Goal: Task Accomplishment & Management: Complete application form

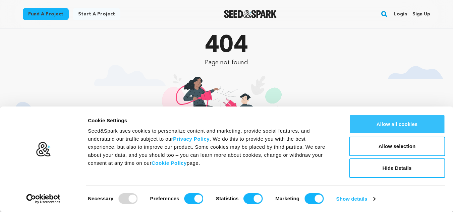
click at [409, 128] on button "Allow all cookies" at bounding box center [397, 124] width 96 height 19
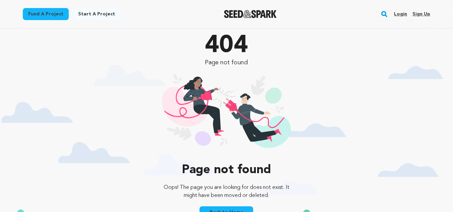
click at [420, 13] on link "Sign up" at bounding box center [421, 14] width 18 height 11
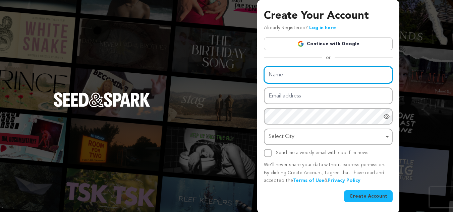
click at [291, 72] on input "Name" at bounding box center [328, 74] width 129 height 17
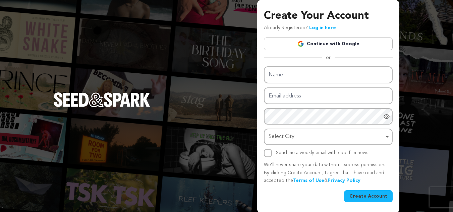
click at [203, 71] on div "Create Your Account Already Registered? Log in here Continue with Google or eyJ…" at bounding box center [226, 106] width 453 height 213
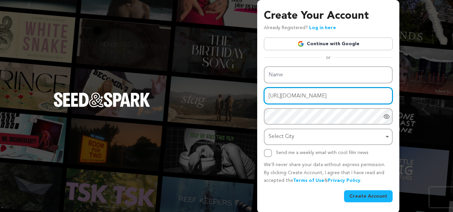
type input "https://seedandspark.com/login/google"
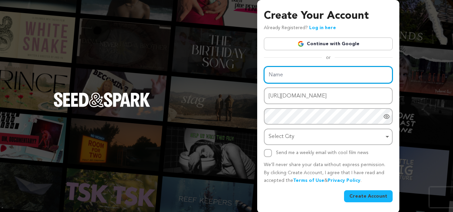
click at [288, 74] on input "Name" at bounding box center [328, 74] width 129 height 17
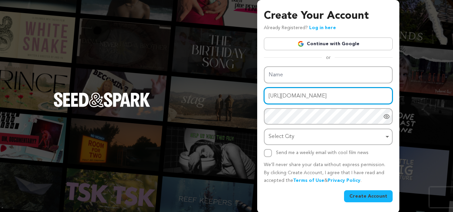
click at [270, 90] on input "https://seedandspark.com/login/google" at bounding box center [328, 95] width 129 height 17
click at [279, 99] on input "https://seedandspark.com/login/google" at bounding box center [328, 95] width 129 height 17
click at [279, 99] on input "Email address" at bounding box center [328, 95] width 129 height 17
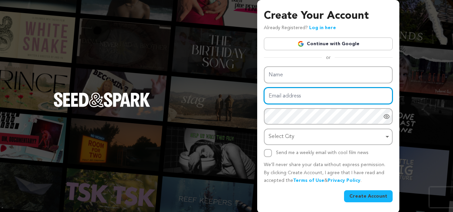
type input "treerebral86@gmail.com"
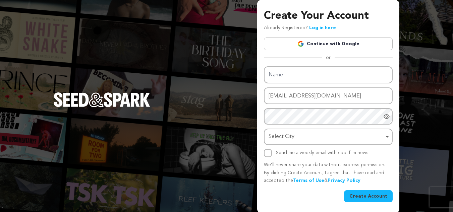
click at [191, 93] on div "Create Your Account Already Registered? Log in here Continue with Google or eyJ…" at bounding box center [226, 106] width 453 height 213
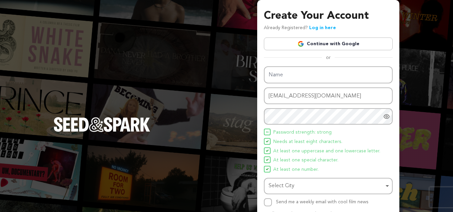
click at [262, 104] on div "Create Your Account Already Registered? Log in here Continue with Google or eyJ…" at bounding box center [328, 131] width 142 height 262
click at [293, 181] on div "Select City Remove item" at bounding box center [325, 186] width 115 height 10
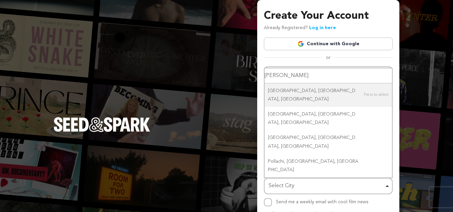
click at [297, 83] on input "poole" at bounding box center [327, 75] width 127 height 15
type input "poole"
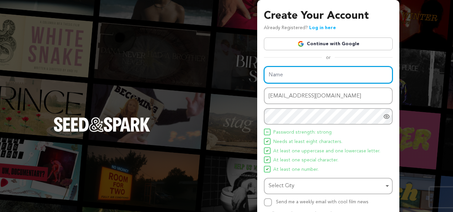
click at [294, 73] on input "Name" at bounding box center [328, 74] width 129 height 17
type input "TreeRebral Ltd"
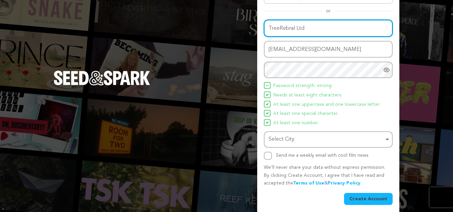
scroll to position [50, 0]
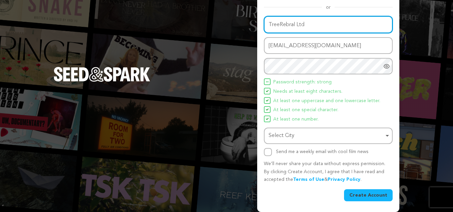
click at [298, 136] on div "Select City Remove item" at bounding box center [325, 136] width 115 height 10
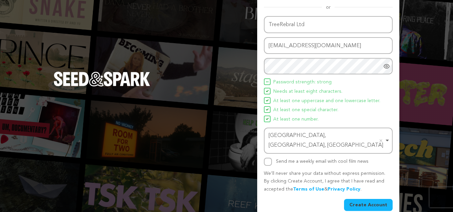
click at [272, 158] on div "Send me a weekly email with cool film news" at bounding box center [328, 162] width 129 height 8
click at [268, 158] on input "Send me a weekly email with cool film news" at bounding box center [268, 162] width 8 height 8
checkbox input "true"
click at [368, 202] on div "Create Your Account Already Registered? Log in here Continue with Google or eyJ…" at bounding box center [328, 86] width 142 height 272
click at [367, 199] on button "Create Account" at bounding box center [368, 205] width 49 height 12
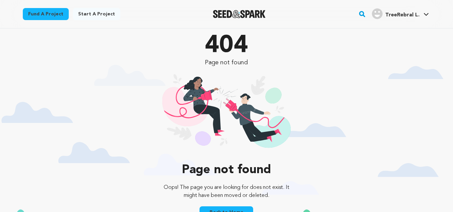
click at [396, 13] on span "TreeRebral L." at bounding box center [402, 14] width 34 height 5
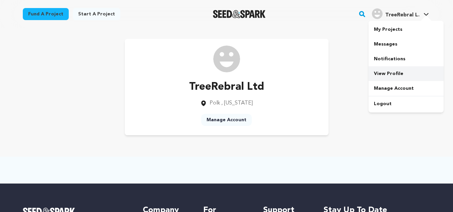
click at [398, 76] on link "View Profile" at bounding box center [405, 73] width 75 height 15
click at [392, 13] on span "TreeRebral L." at bounding box center [402, 14] width 34 height 5
click at [426, 13] on icon at bounding box center [425, 14] width 5 height 3
click at [218, 98] on div "TreeRebral Ltd [GEOGRAPHIC_DATA] , [US_STATE]" at bounding box center [226, 93] width 75 height 28
click at [225, 62] on img at bounding box center [226, 59] width 27 height 27
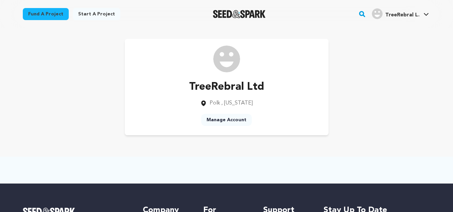
click at [272, 78] on div "TreeRebral Ltd Polk , Ohio Manage Account" at bounding box center [227, 87] width 204 height 97
click at [226, 121] on link "Manage Account" at bounding box center [226, 120] width 51 height 12
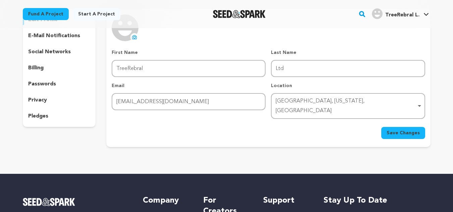
scroll to position [67, 0]
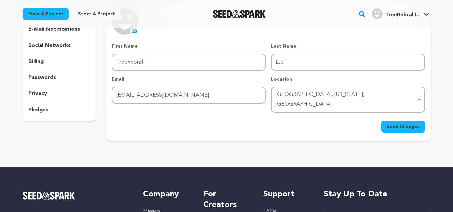
click at [302, 95] on div "Polk, Ohio, United States Remove item" at bounding box center [346, 99] width 140 height 19
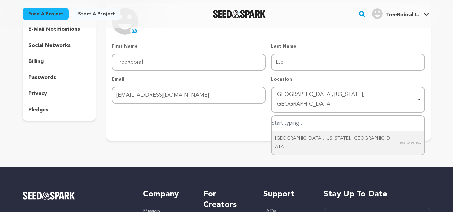
click at [297, 116] on input "Polk, Ohio, United States" at bounding box center [347, 123] width 152 height 15
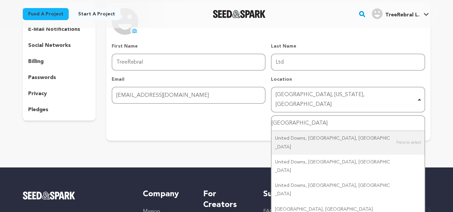
click at [278, 116] on input "united kingdom" at bounding box center [347, 123] width 152 height 15
type input "united kingdom"
click at [333, 116] on input "united kingdom" at bounding box center [347, 123] width 152 height 15
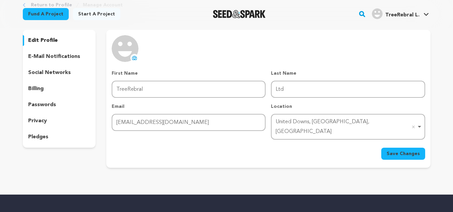
scroll to position [0, 0]
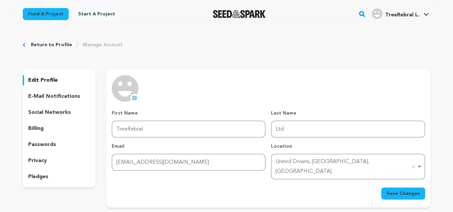
click at [136, 96] on icon at bounding box center [134, 97] width 5 height 5
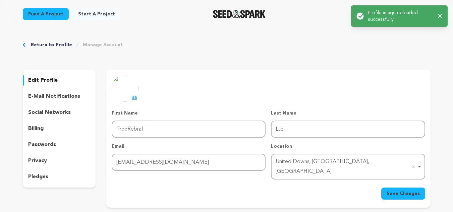
click at [397, 190] on span "Save Changes" at bounding box center [402, 193] width 33 height 7
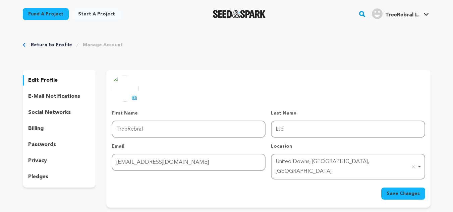
click at [410, 189] on button "Save Changes" at bounding box center [403, 194] width 44 height 12
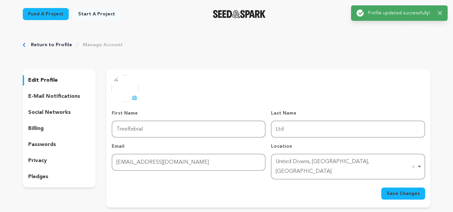
click at [419, 45] on div "Return to Profile Manage Account" at bounding box center [227, 45] width 408 height 7
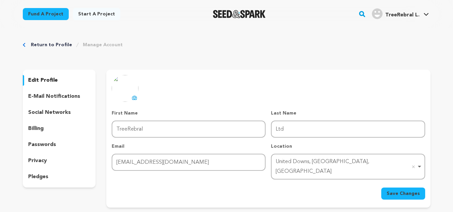
click at [403, 16] on span "TreeRebral L." at bounding box center [402, 14] width 34 height 5
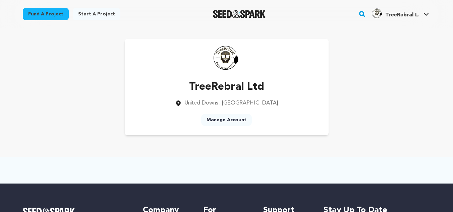
click at [93, 16] on link "Start a project" at bounding box center [97, 14] width 48 height 12
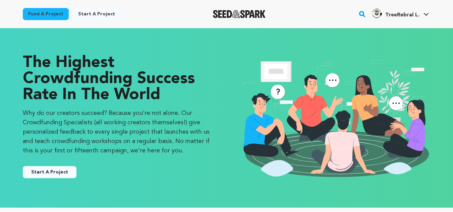
click at [98, 19] on link "Start a project" at bounding box center [97, 14] width 48 height 12
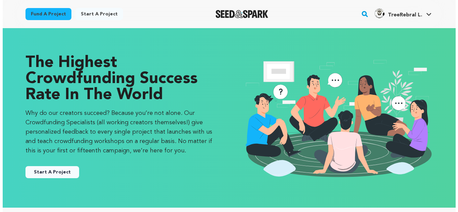
scroll to position [134, 0]
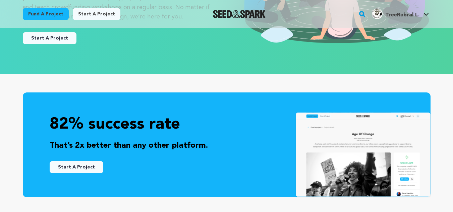
click at [49, 34] on button "Start A Project" at bounding box center [50, 38] width 54 height 12
